Goal: Information Seeking & Learning: Learn about a topic

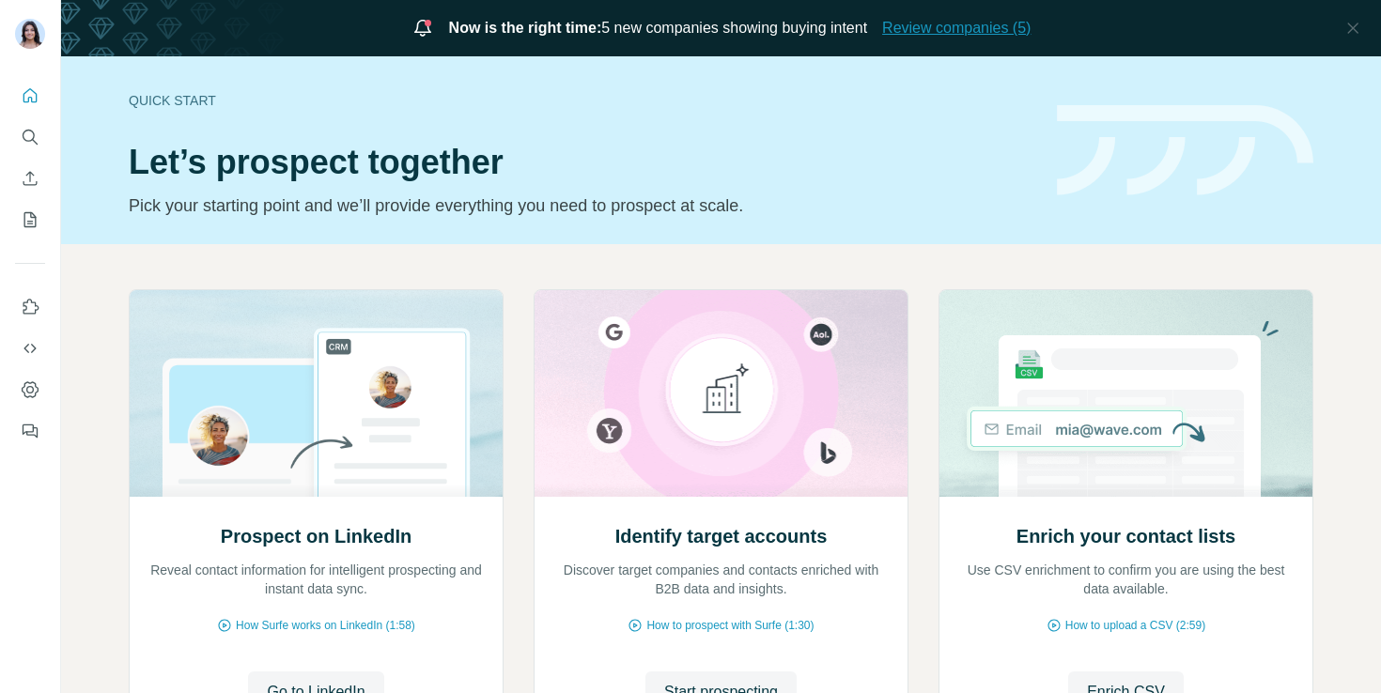
click at [933, 39] on span "Review companies (5)" at bounding box center [956, 28] width 148 height 23
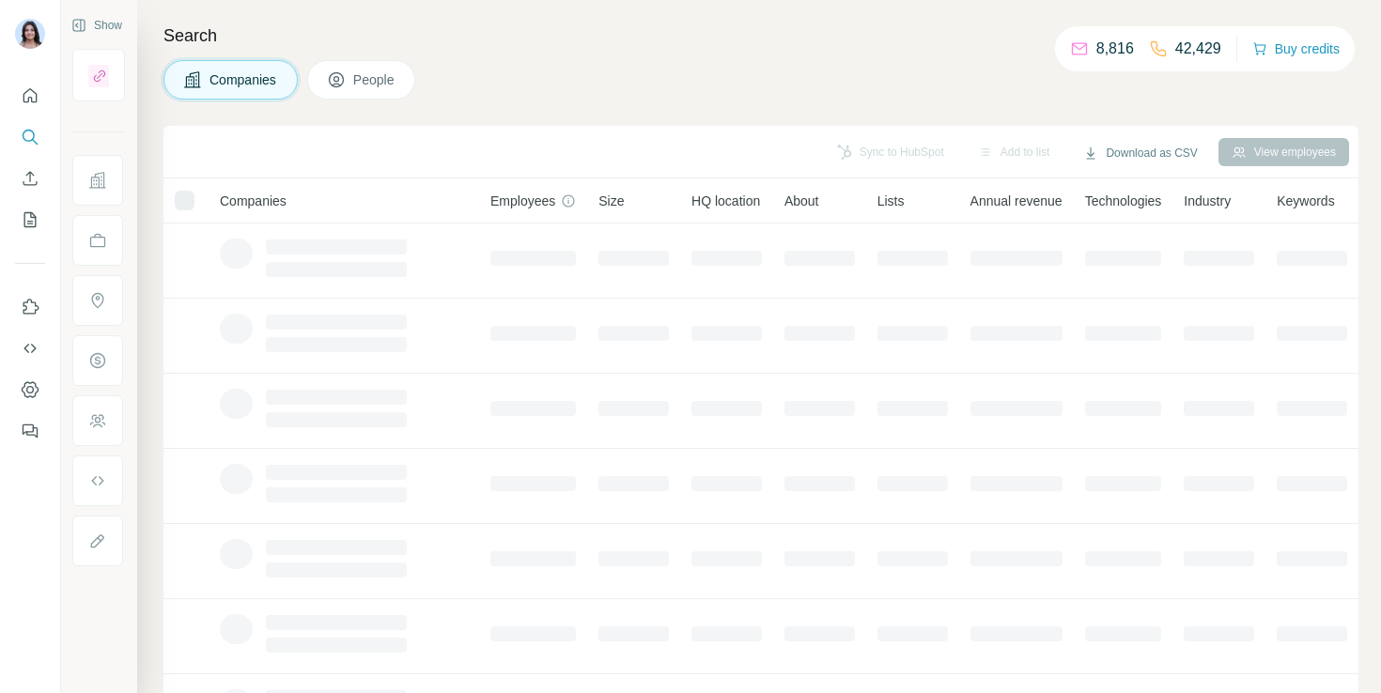
click at [934, 30] on h4 "Search" at bounding box center [760, 36] width 1195 height 26
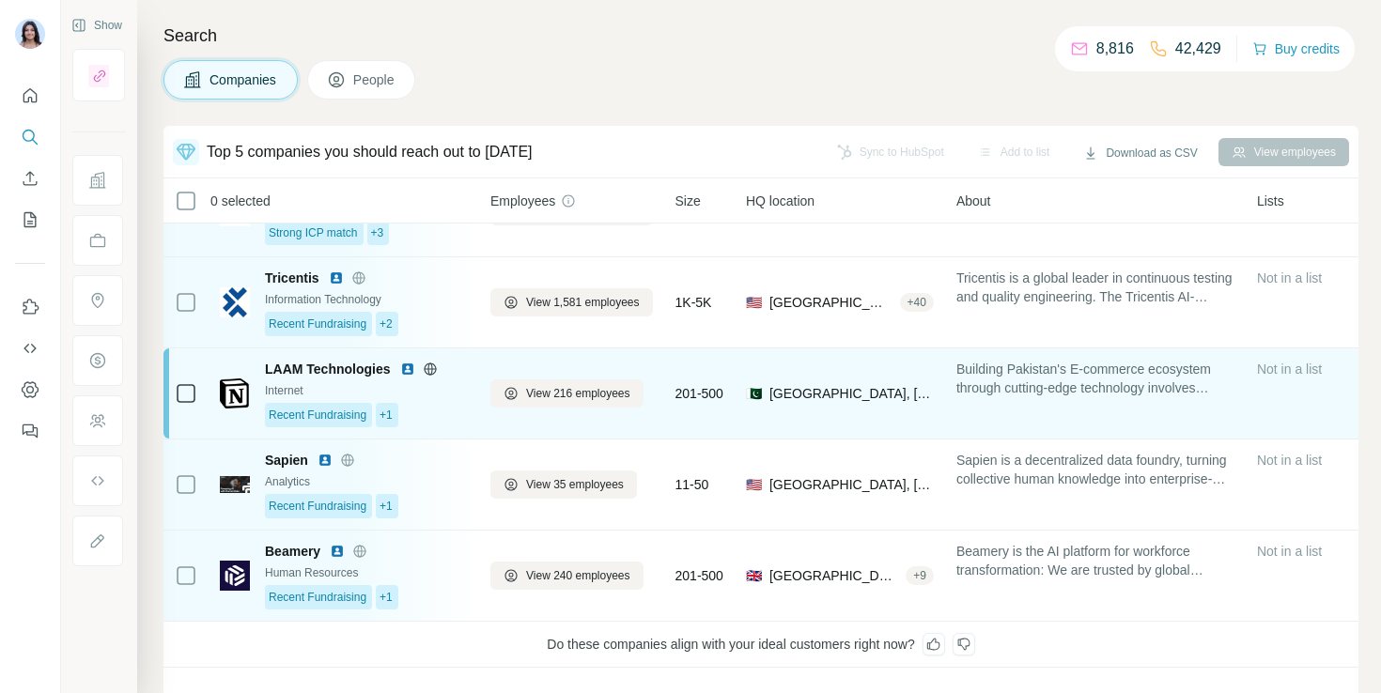
scroll to position [59, 0]
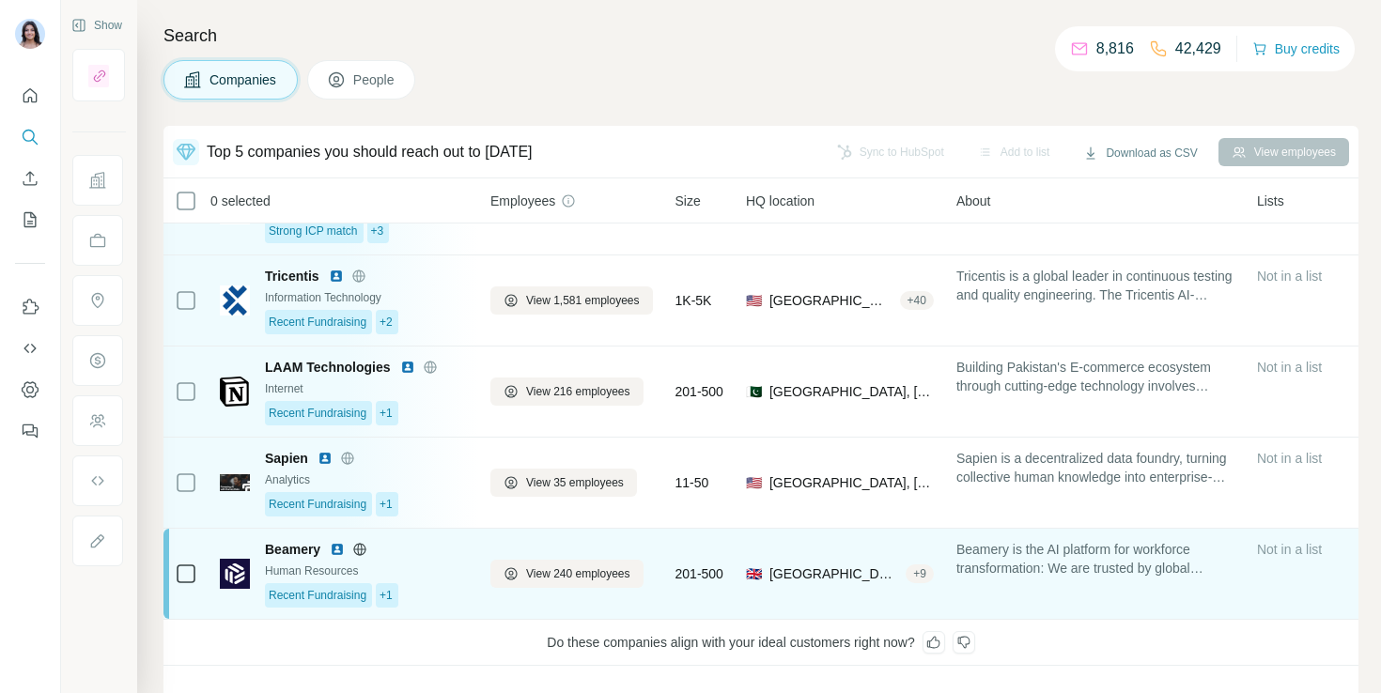
click at [288, 563] on div "Human Resources" at bounding box center [366, 571] width 203 height 17
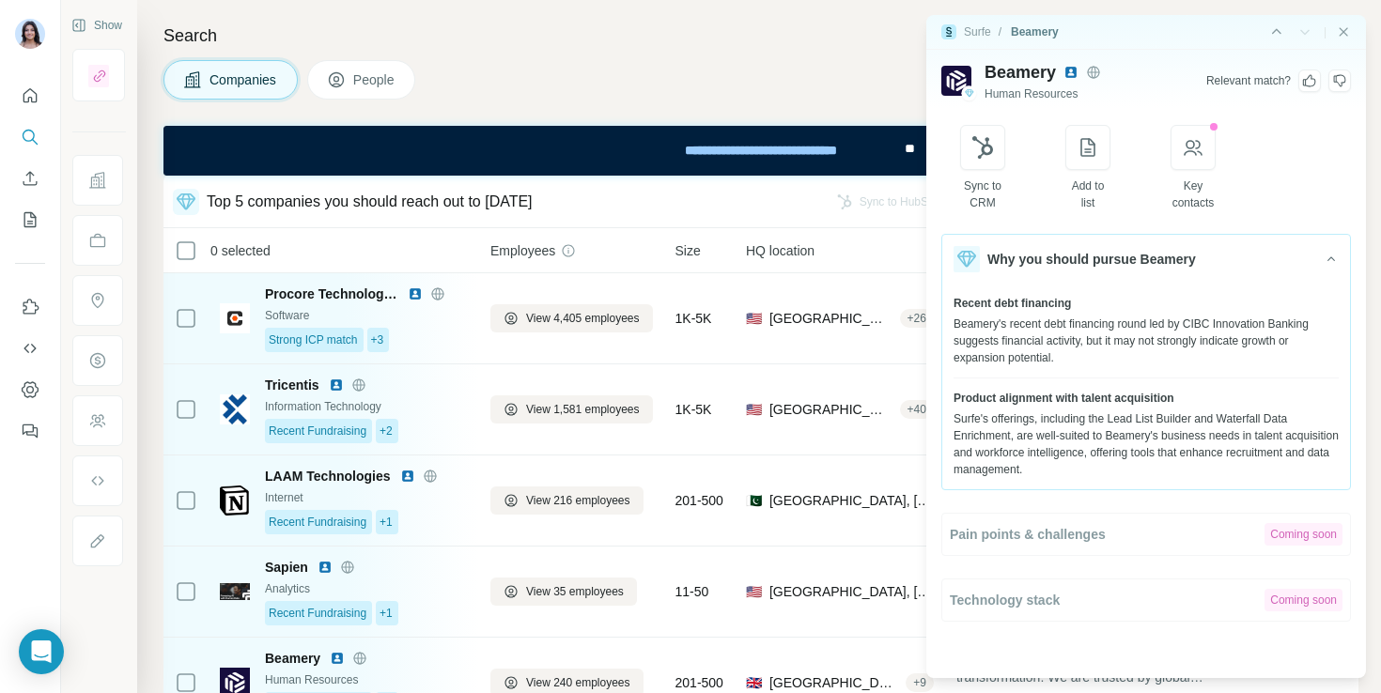
scroll to position [45, 0]
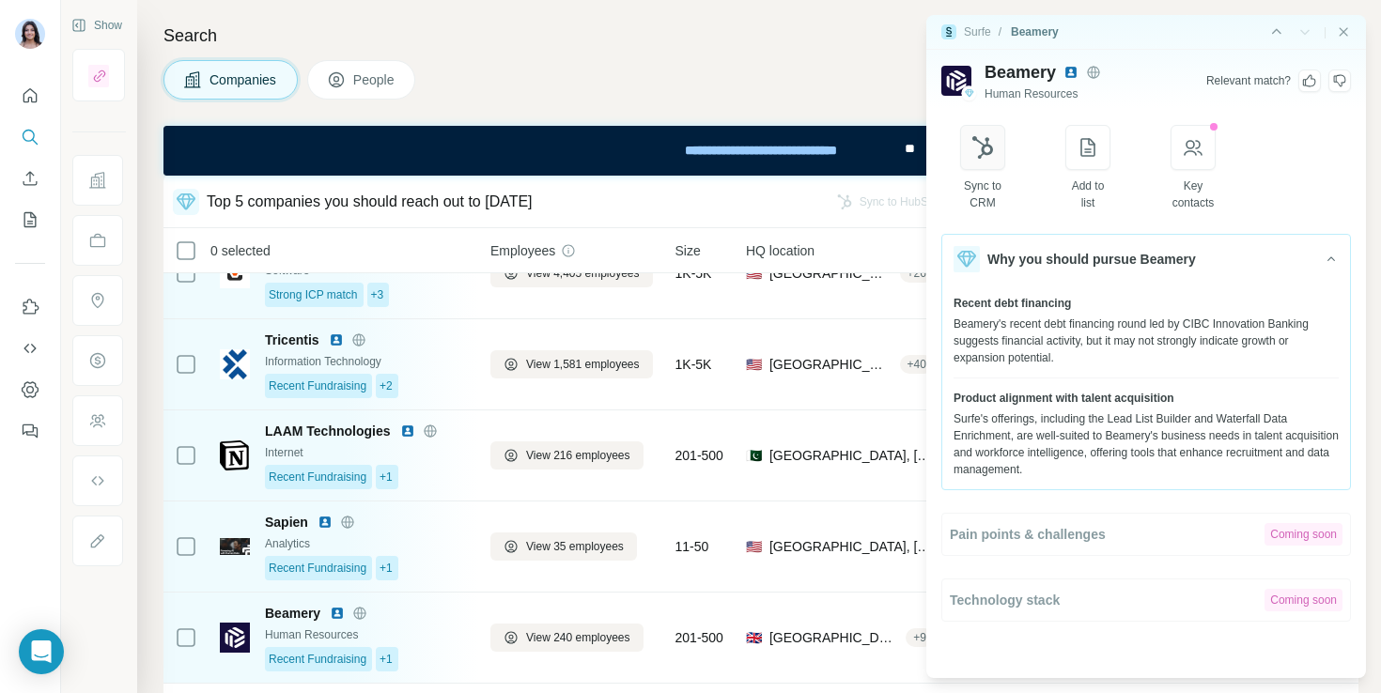
click at [994, 151] on icon "button" at bounding box center [983, 147] width 23 height 23
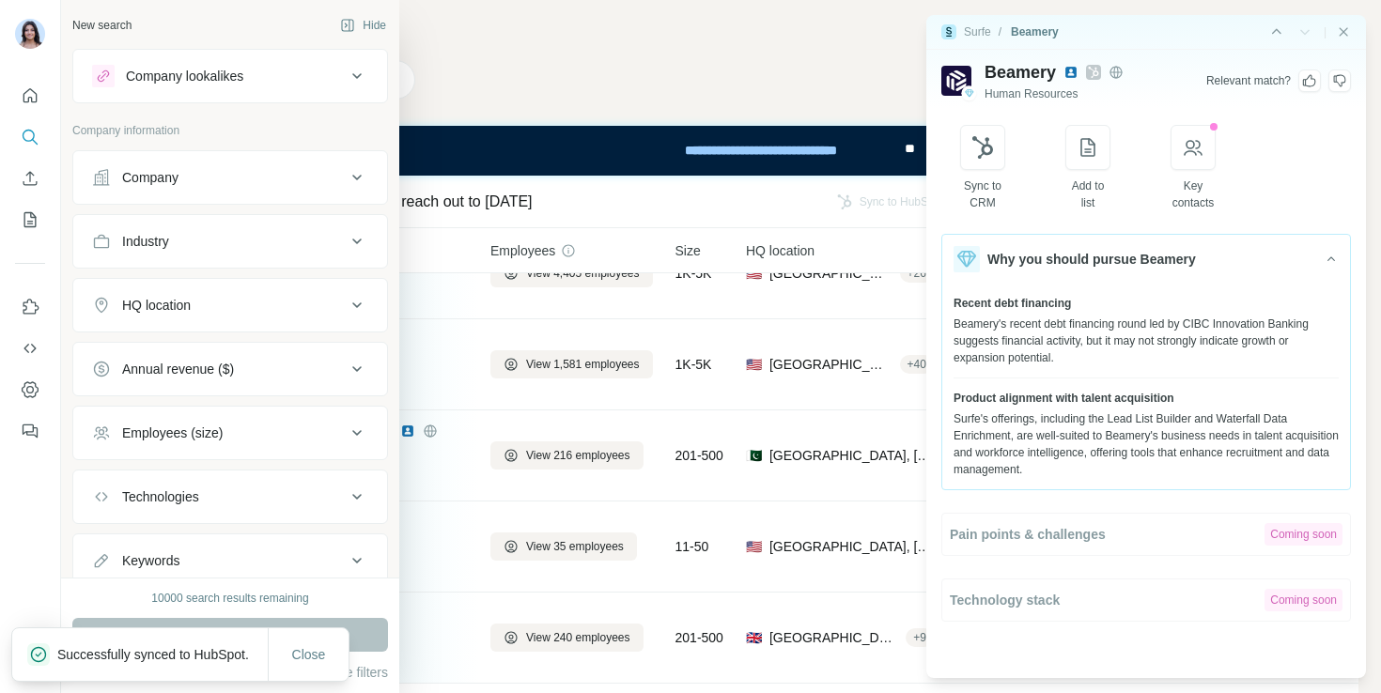
click at [88, 172] on button "Company" at bounding box center [230, 177] width 314 height 45
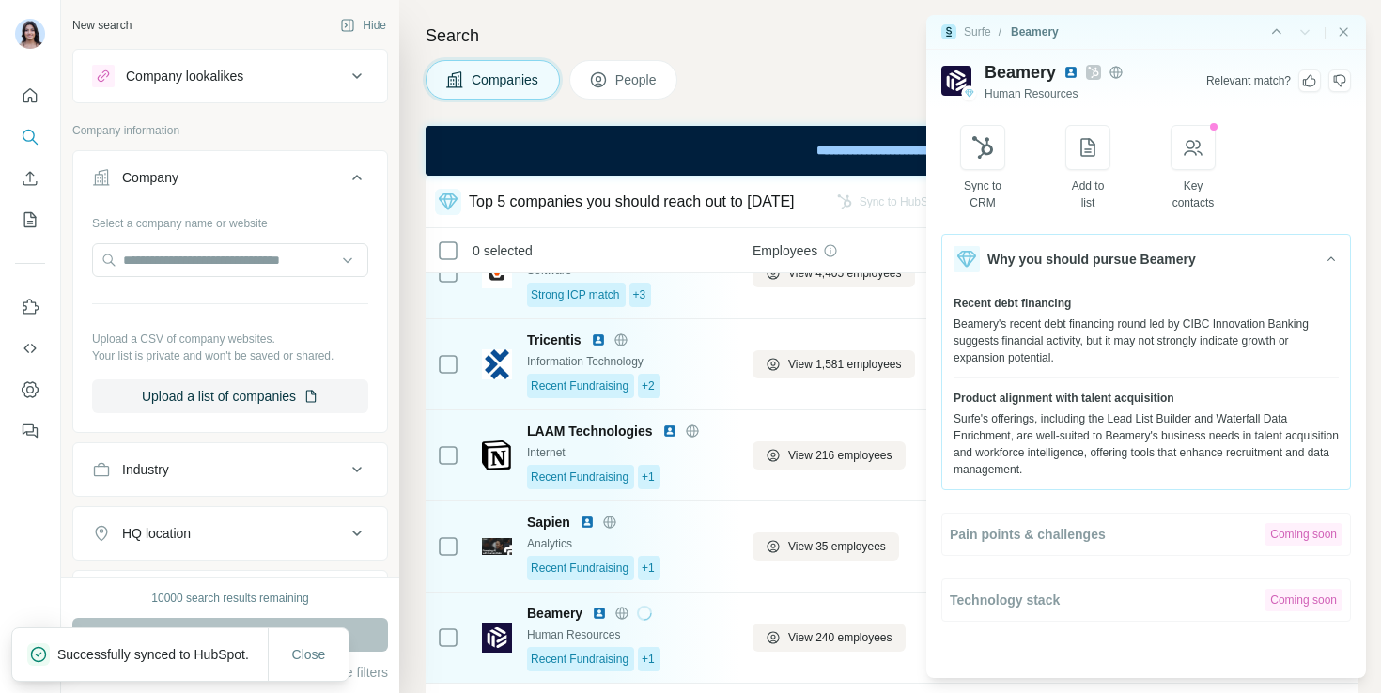
click at [206, 70] on div "Company lookalikes" at bounding box center [184, 76] width 117 height 19
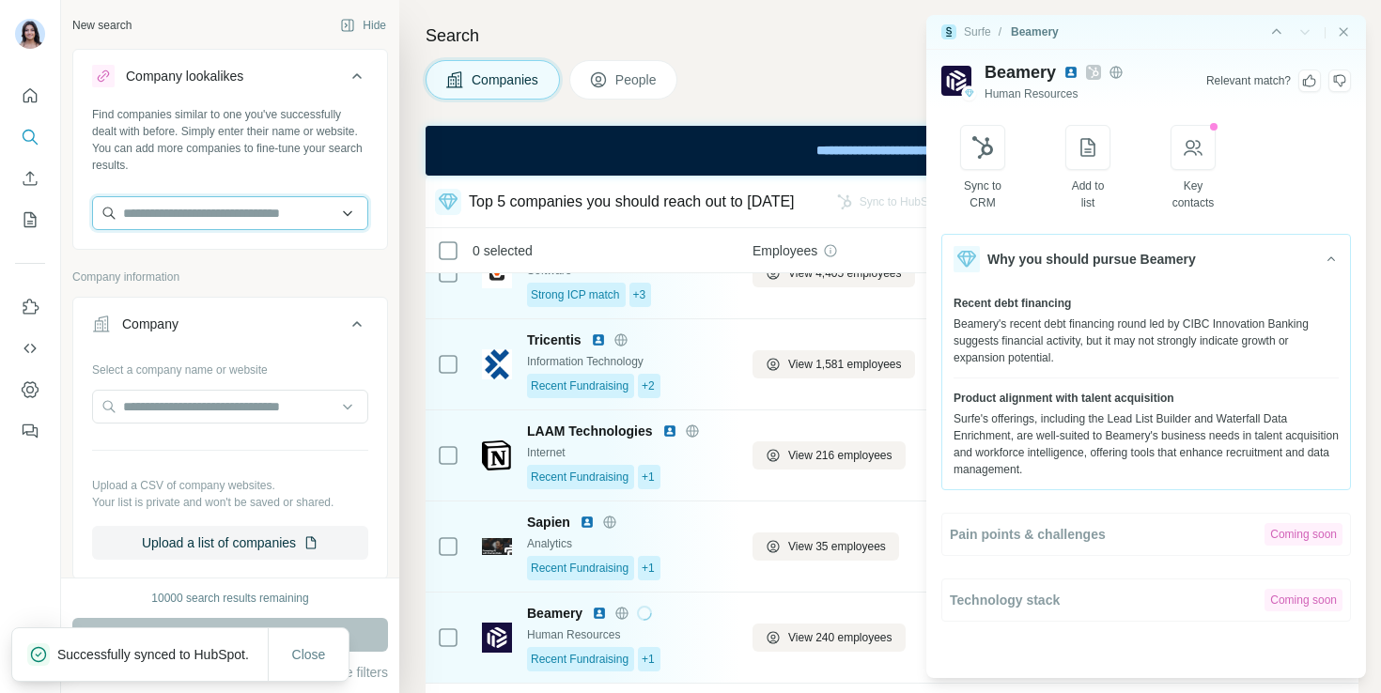
click at [228, 224] on input "text" at bounding box center [230, 213] width 276 height 34
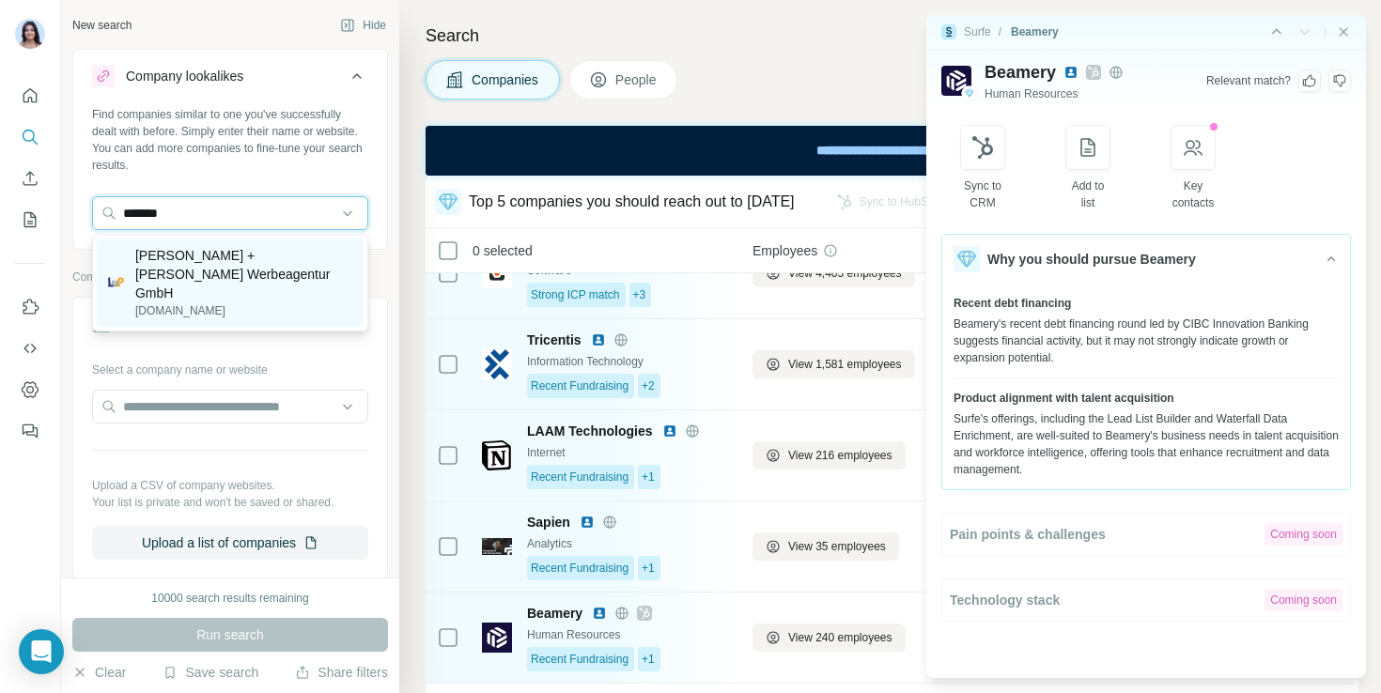
type input "*******"
click at [195, 252] on p "LANGE + PFLANZ Werbeagentur GmbH" at bounding box center [243, 274] width 217 height 56
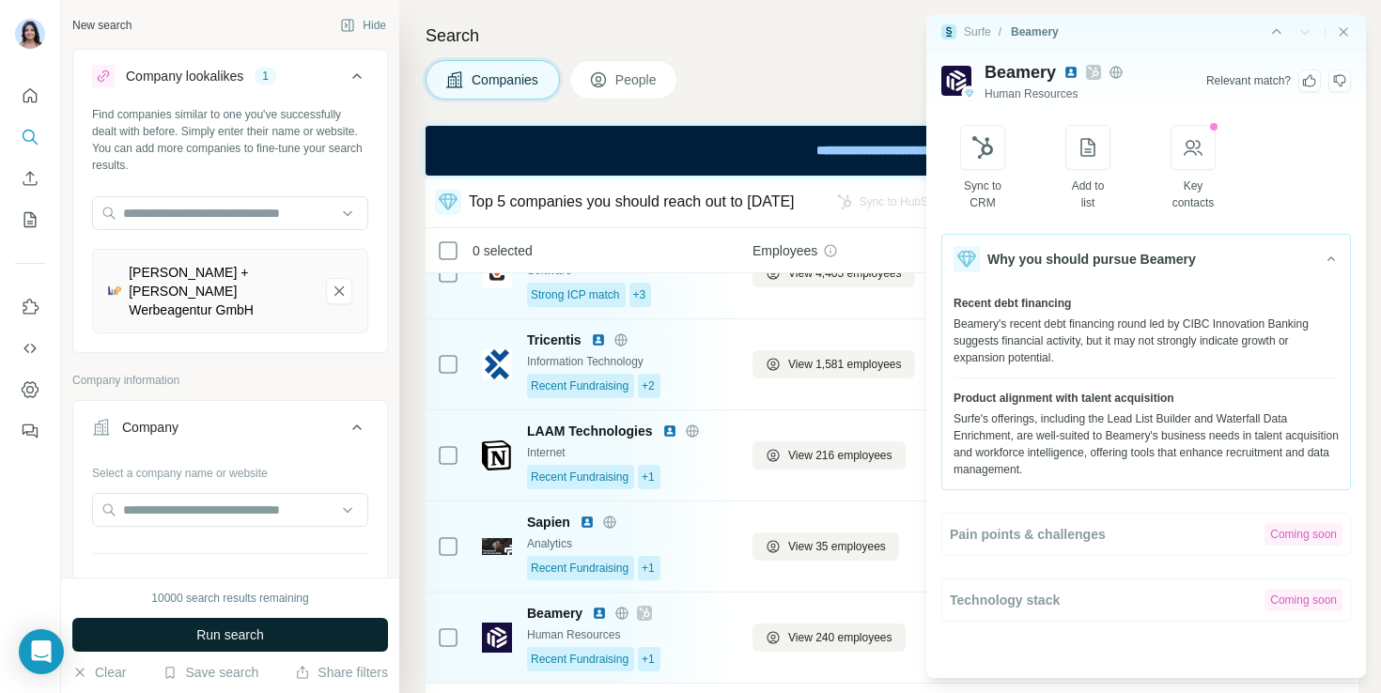
click at [203, 632] on span "Run search" at bounding box center [230, 635] width 68 height 19
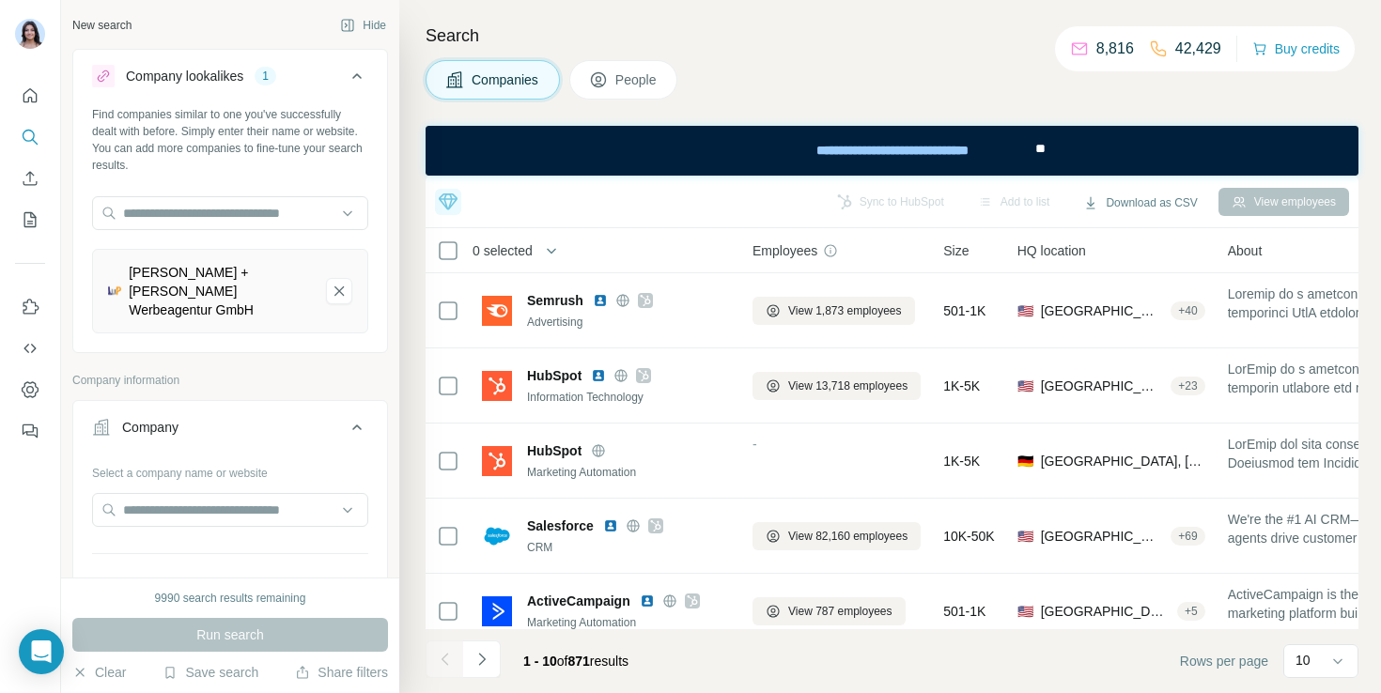
click at [455, 202] on icon at bounding box center [448, 202] width 23 height 23
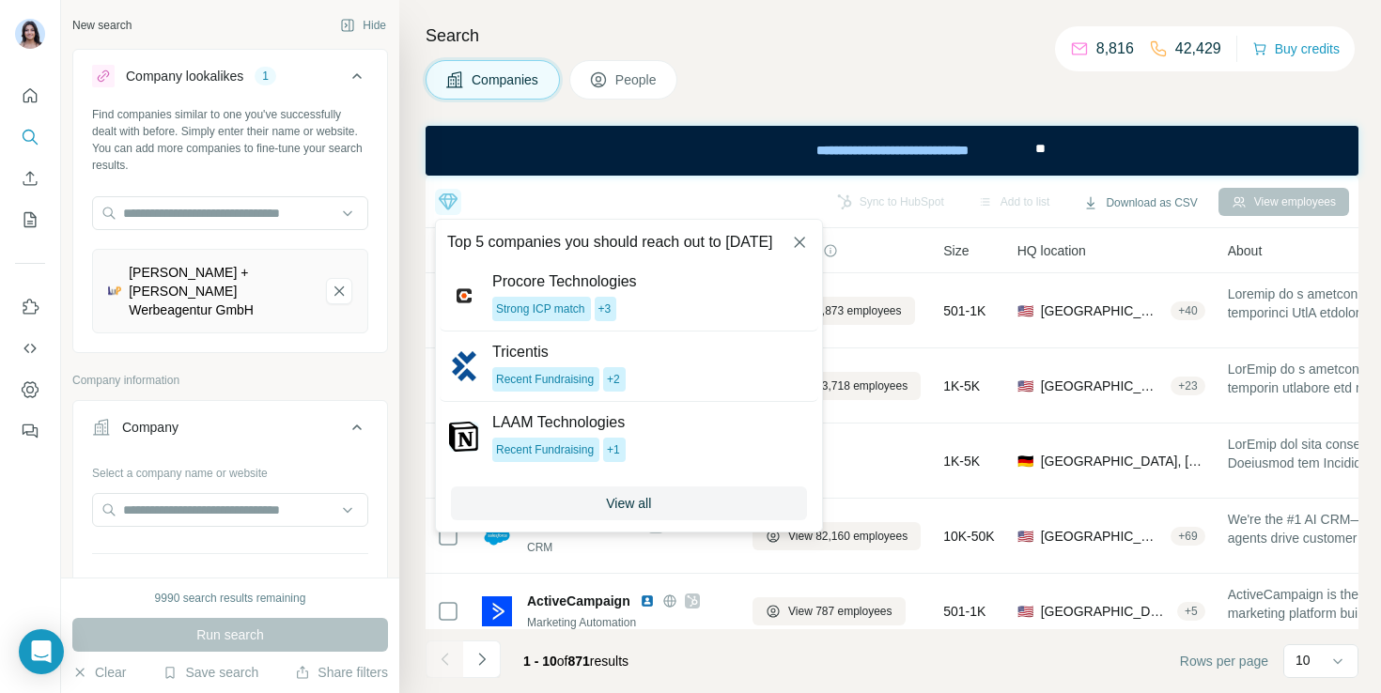
click at [444, 210] on icon at bounding box center [448, 202] width 23 height 23
click at [412, 262] on div "Search Companies People Top 5 companies you should reach out to today Procore T…" at bounding box center [890, 346] width 982 height 693
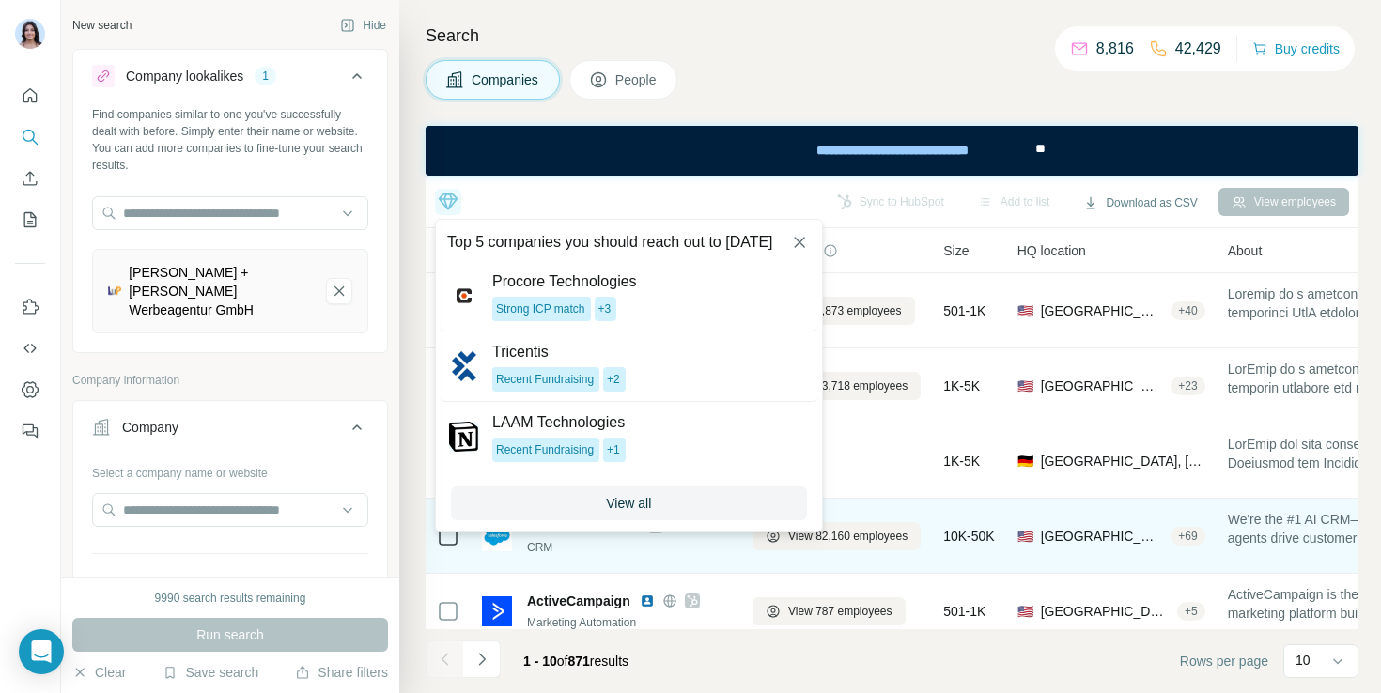
click at [628, 571] on td "Salesforce CRM" at bounding box center [606, 536] width 271 height 75
